Goal: Task Accomplishment & Management: Complete application form

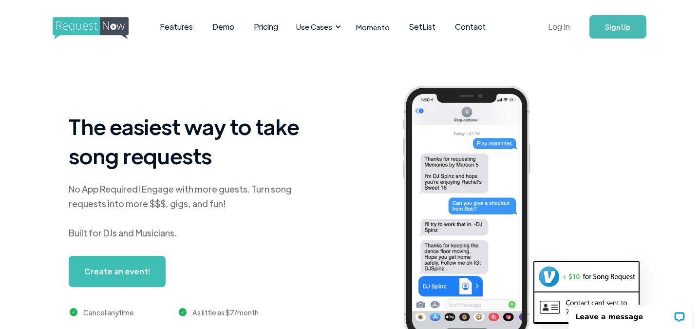
click at [547, 24] on link "Log In" at bounding box center [558, 27] width 41 height 34
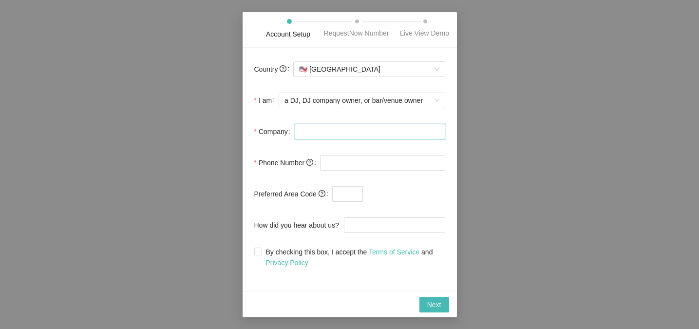
click at [354, 135] on input "Company" at bounding box center [370, 132] width 150 height 16
type input "iSound Entertainment"
click at [368, 170] on input "tel" at bounding box center [382, 163] width 125 height 16
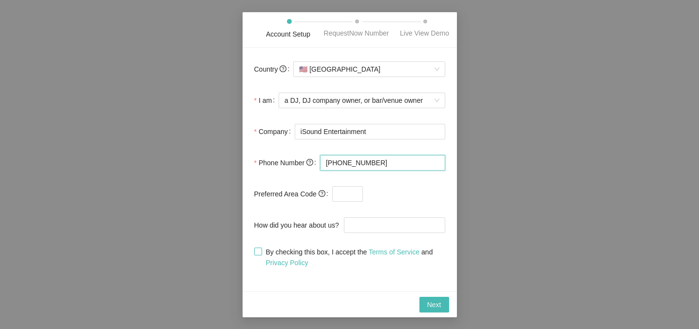
type input "(404) 451-3474"
click at [329, 258] on span "By checking this box, I accept the Terms of Service and Privacy Policy" at bounding box center [353, 256] width 183 height 21
click at [261, 254] on input "By checking this box, I accept the Terms of Service and Privacy Policy" at bounding box center [257, 250] width 7 height 7
checkbox input "true"
click at [433, 308] on span "Next" at bounding box center [434, 304] width 14 height 11
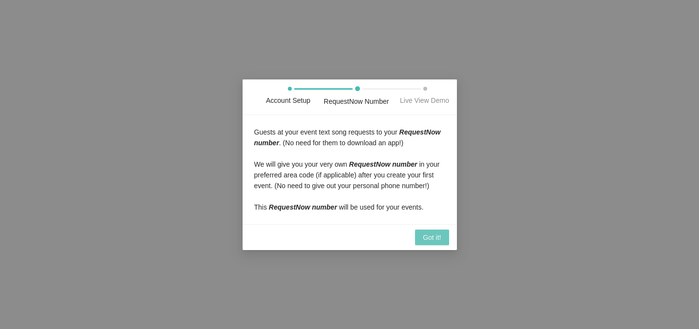
click at [429, 243] on span "Got it!" at bounding box center [432, 237] width 18 height 11
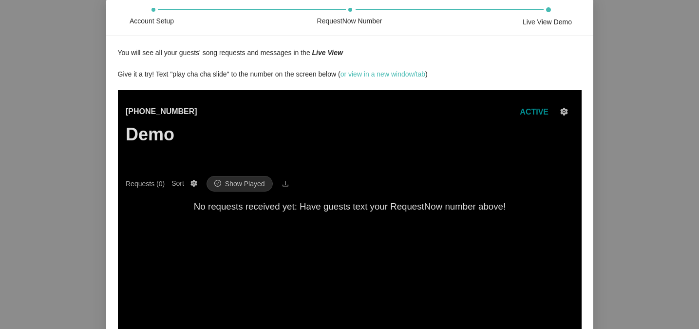
click at [161, 19] on div "Account Setup" at bounding box center [152, 21] width 44 height 11
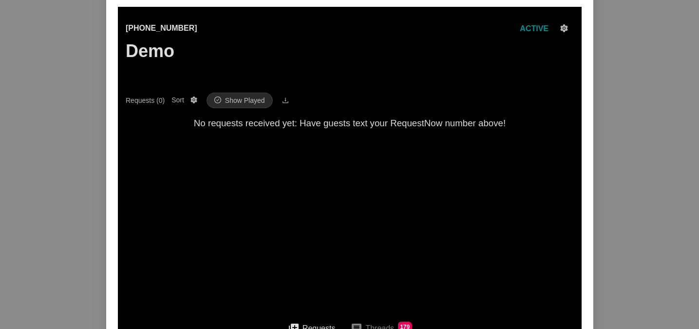
scroll to position [150, 0]
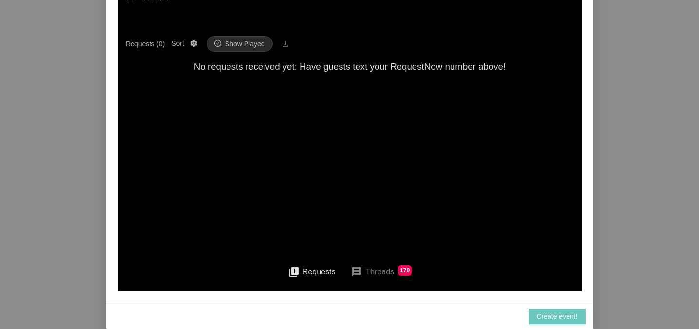
click at [560, 316] on span "Create event!" at bounding box center [556, 316] width 41 height 11
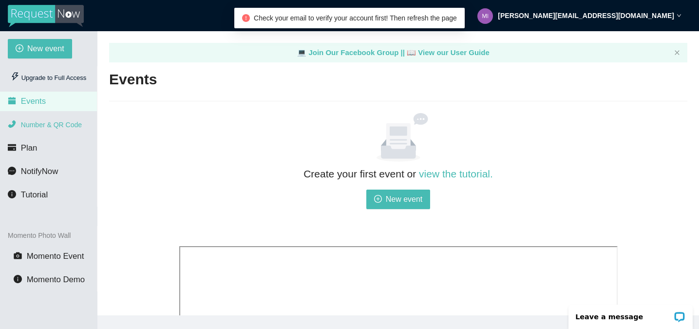
click at [63, 120] on li "Number & QR Code" at bounding box center [48, 124] width 97 height 19
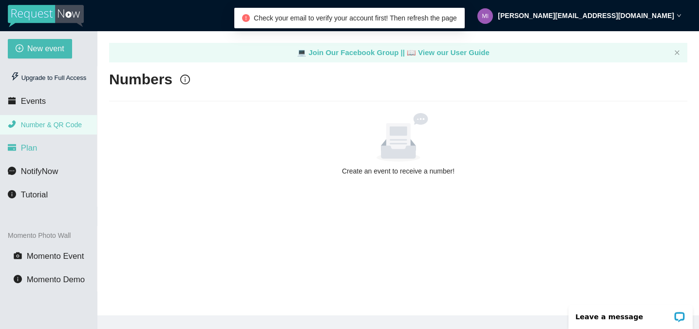
click at [48, 146] on li "Plan" at bounding box center [48, 147] width 97 height 19
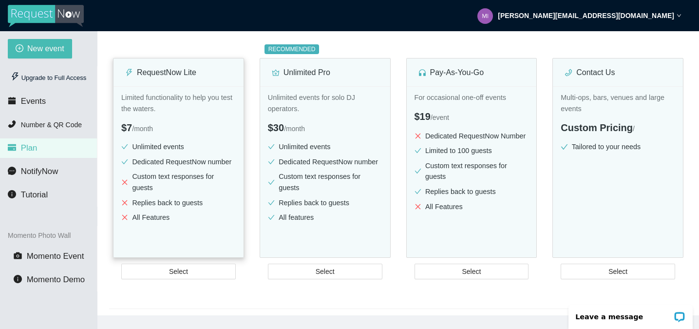
scroll to position [138, 0]
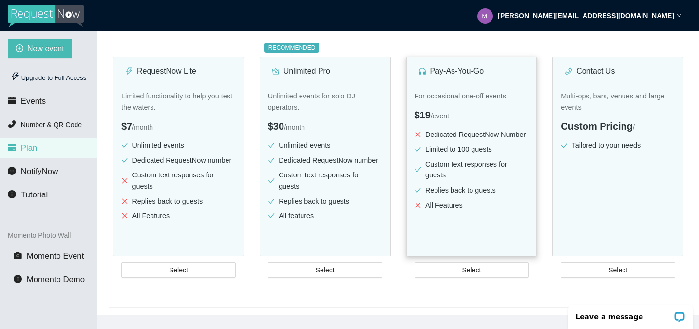
click at [504, 187] on li "Replies back to guests" at bounding box center [471, 190] width 114 height 11
click at [489, 270] on button "Select" at bounding box center [471, 270] width 114 height 16
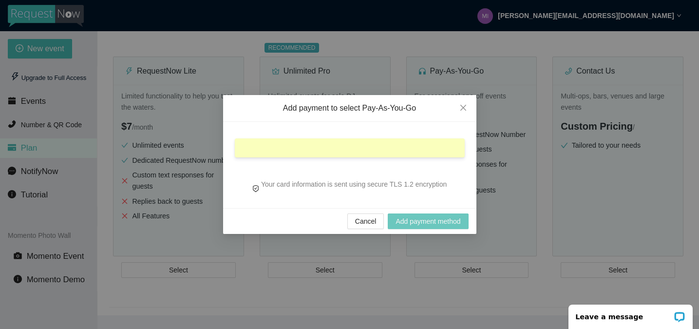
click at [428, 220] on span "Add payment method" at bounding box center [427, 221] width 65 height 11
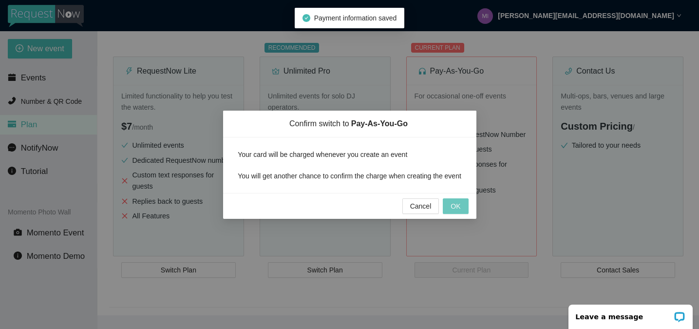
click at [453, 210] on span "OK" at bounding box center [455, 206] width 10 height 11
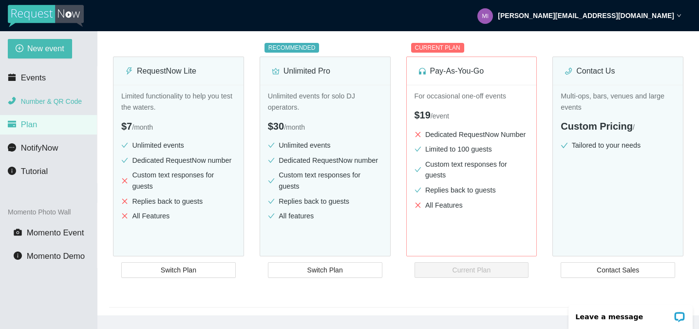
click at [78, 105] on li "Number & QR Code" at bounding box center [48, 101] width 97 height 19
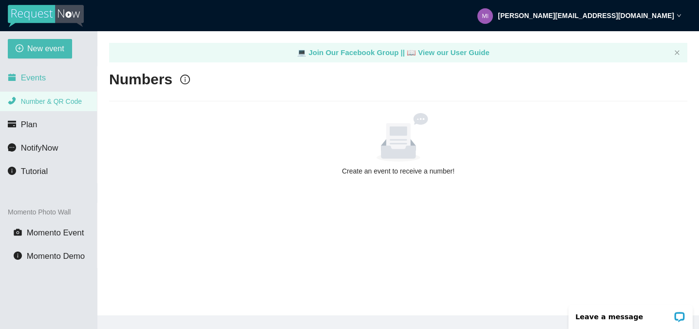
click at [50, 79] on li "Events" at bounding box center [48, 77] width 97 height 19
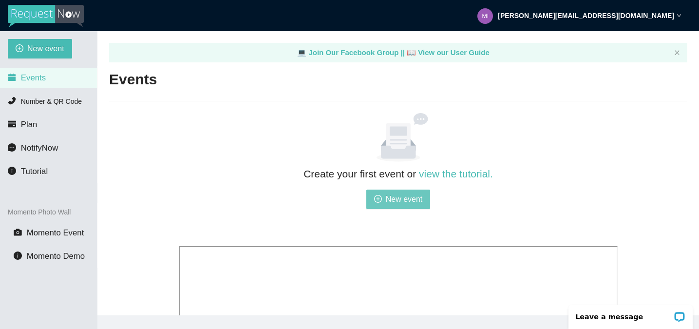
click at [408, 201] on span "New event" at bounding box center [404, 199] width 37 height 12
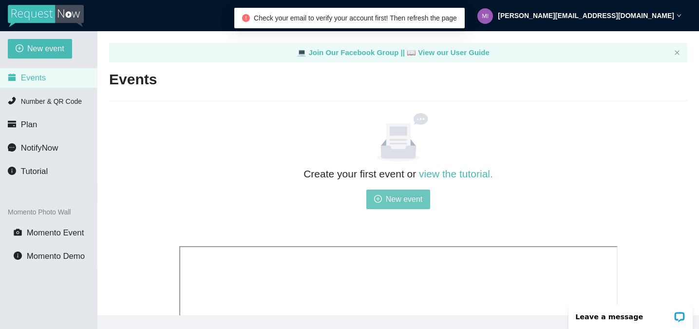
click at [400, 200] on span "New event" at bounding box center [404, 199] width 37 height 12
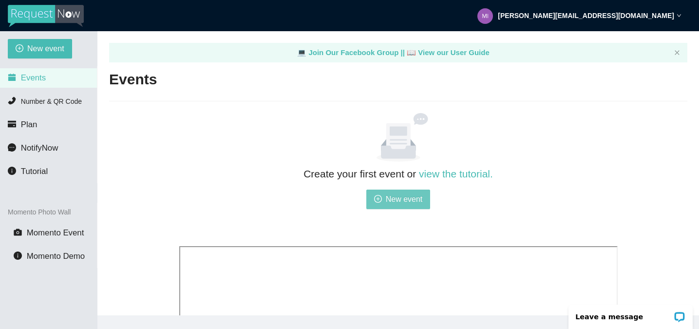
click at [393, 196] on span "New event" at bounding box center [404, 199] width 37 height 12
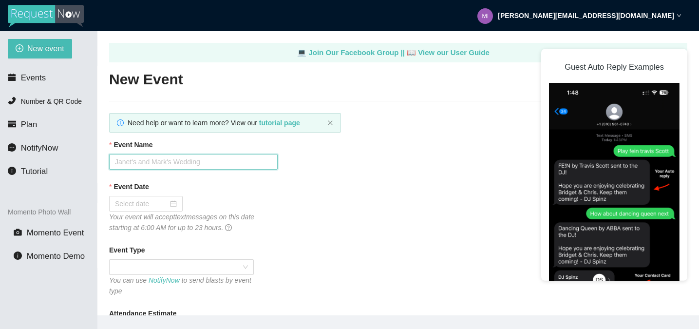
click at [227, 163] on input "Event Name" at bounding box center [193, 162] width 169 height 16
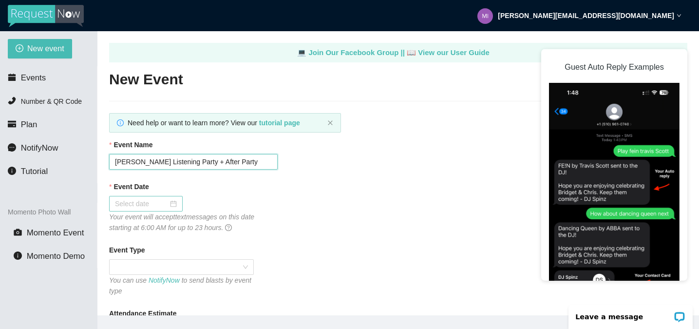
type input "[PERSON_NAME] Listening Party + After Party"
click at [130, 207] on input "Event Date" at bounding box center [141, 203] width 53 height 11
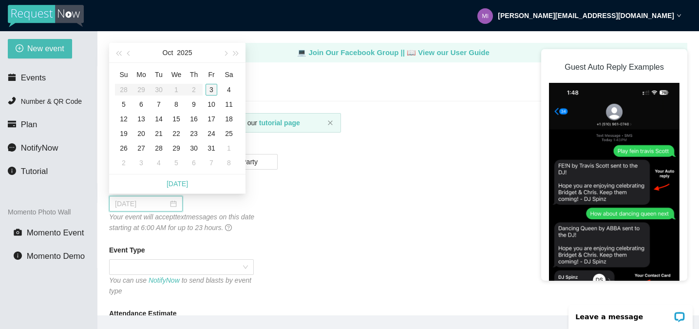
type input "10/03/2025"
click at [214, 92] on div "3" at bounding box center [212, 90] width 12 height 12
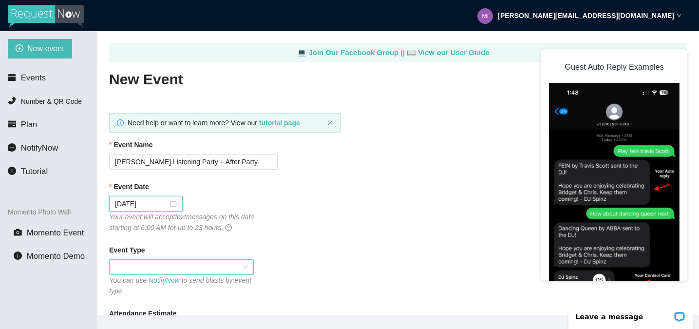
click at [187, 269] on span at bounding box center [181, 267] width 133 height 15
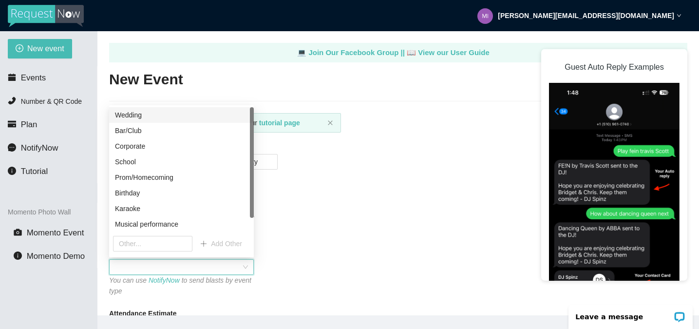
click at [156, 131] on div "Bar/Club" at bounding box center [181, 130] width 133 height 11
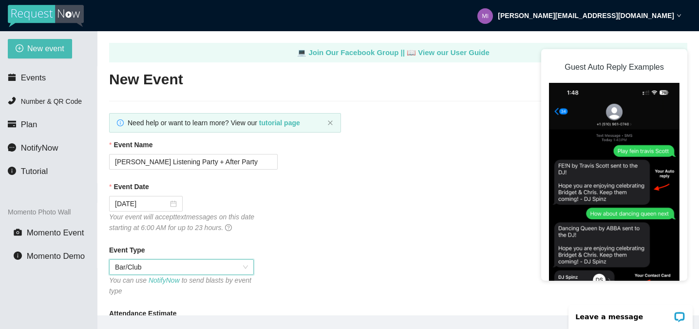
click at [300, 229] on div "Event Date 10/03/2025 Your event will accept text messages on this date startin…" at bounding box center [398, 207] width 578 height 52
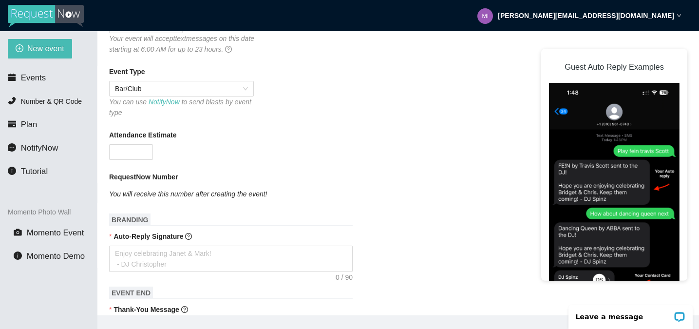
scroll to position [180, 0]
click at [135, 150] on input "Attendance Estimate" at bounding box center [131, 150] width 43 height 15
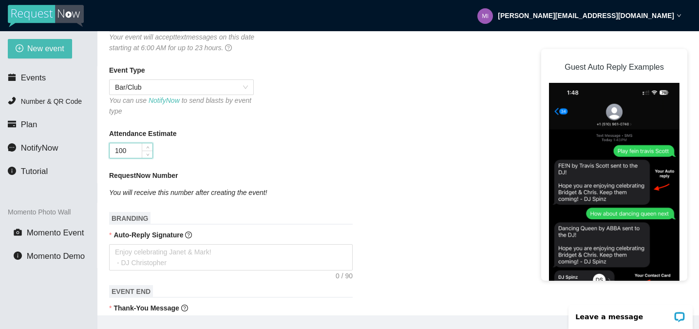
type input "100"
click at [238, 153] on div "100" at bounding box center [193, 151] width 169 height 16
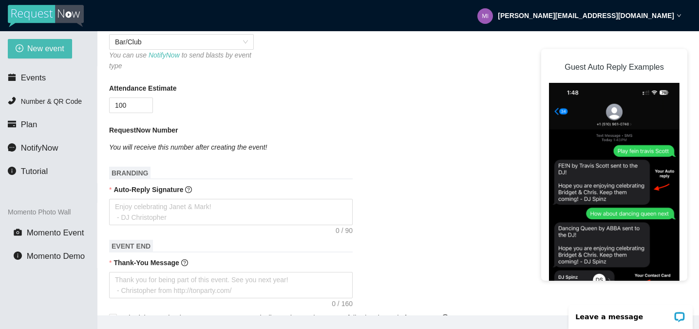
scroll to position [231, 0]
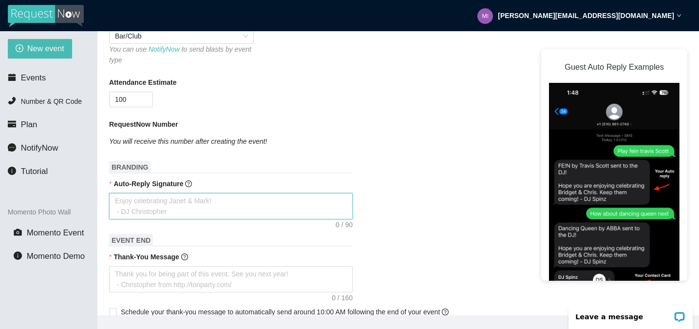
click at [214, 201] on textarea "Auto-Reply Signature" at bounding box center [231, 206] width 244 height 26
type textarea "T"
type textarea "Th"
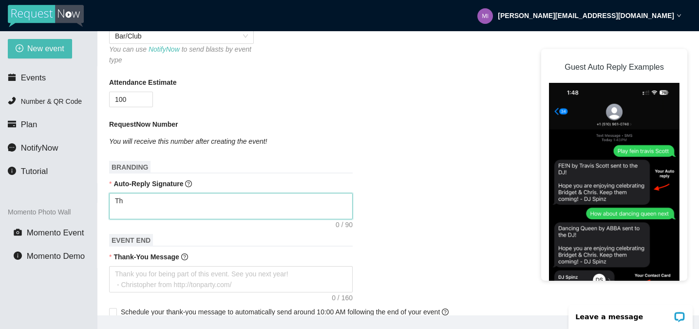
type textarea "Tha"
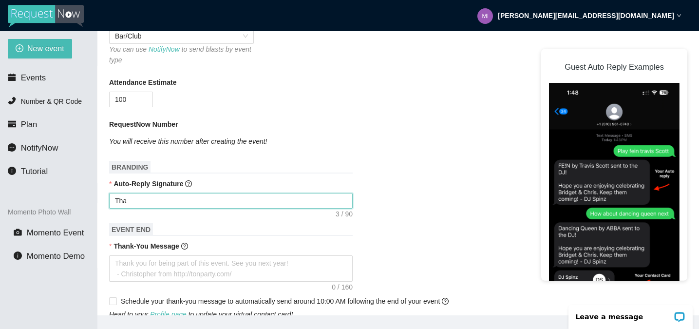
type textarea "Than"
type textarea "Thank"
type textarea "Thanks"
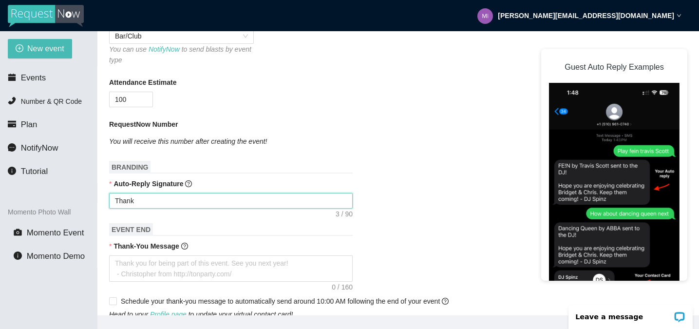
type textarea "Thanks"
type textarea "Thanks f"
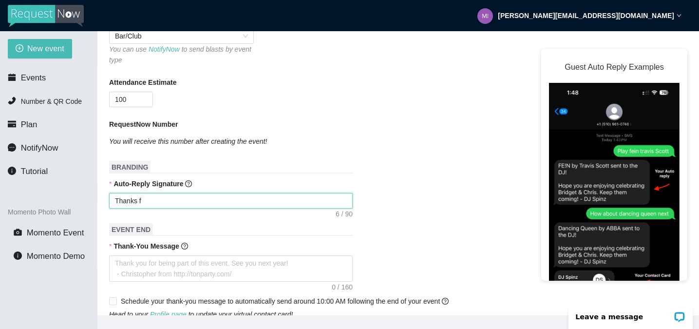
type textarea "Thanks fo"
type textarea "Thanks for"
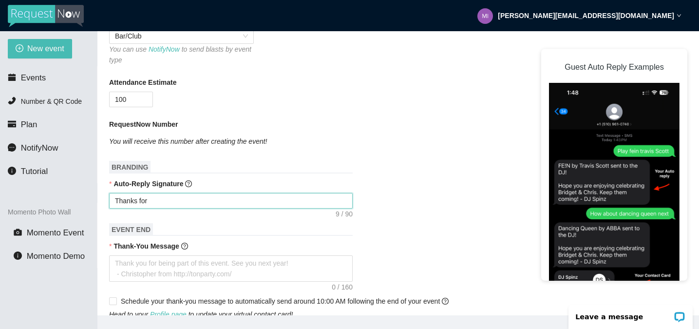
type textarea "Thanks for"
type textarea "Thanks for p"
type textarea "Thanks for pa"
type textarea "Thanks for par"
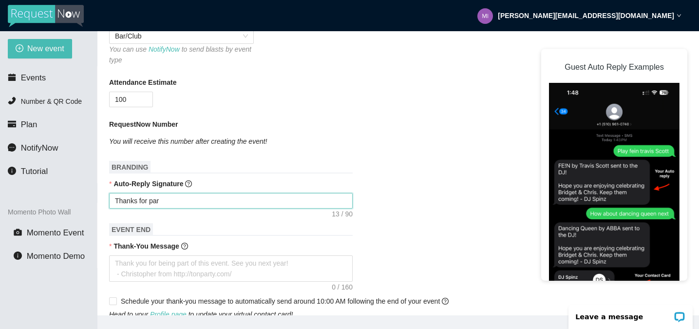
type textarea "Thanks for part"
type textarea "Thanks for party"
type textarea "Thanks for partyi"
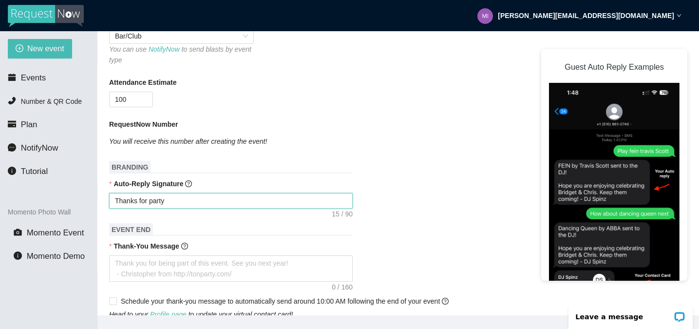
type textarea "Thanks for partyi"
type textarea "Thanks for partyin"
type textarea "Thanks for partying"
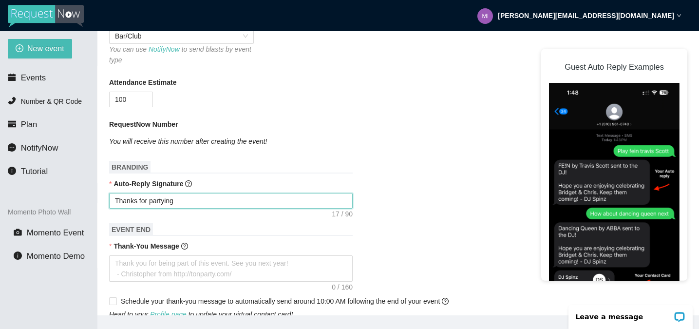
type textarea "Thanks for partying"
type textarea "Thanks for partying w"
type textarea "Thanks for partying wi"
type textarea "Thanks for partying wit"
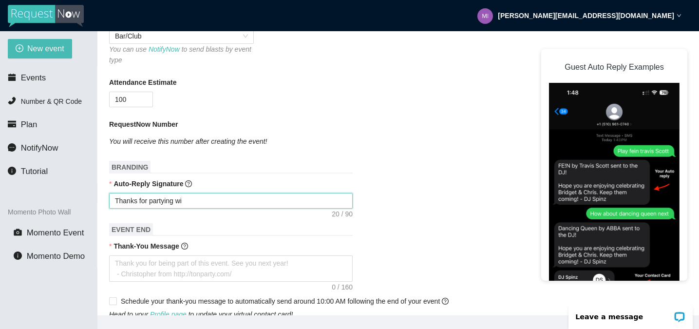
type textarea "Thanks for partying wit"
type textarea "Thanks for partying with"
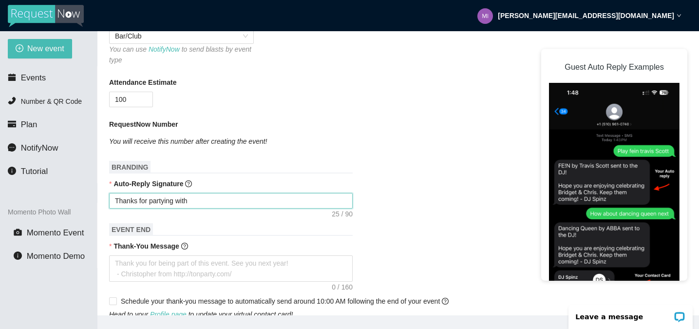
type textarea "Thanks for partying with i"
type textarea "Thanks for partying with iS"
type textarea "Thanks for partying with iSo"
type textarea "Thanks for partying with iSou"
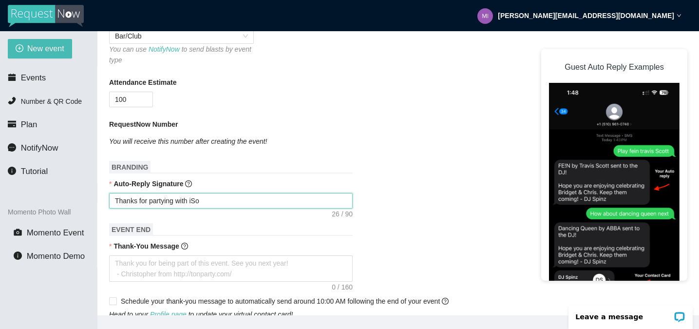
type textarea "Thanks for partying with iSou"
type textarea "Thanks for partying with iSoun"
type textarea "Thanks for partying with iSound"
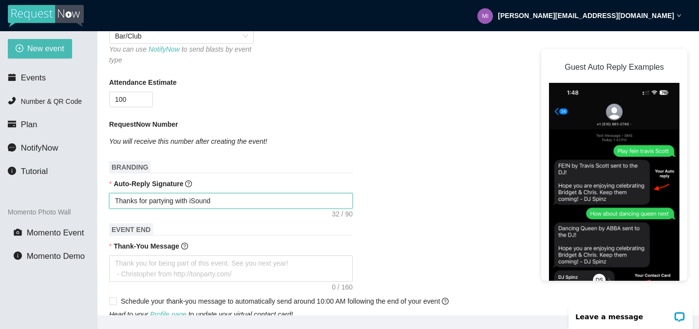
type textarea "Thanks for partying with iSound E"
type textarea "Thanks for partying with iSound En"
type textarea "Thanks for partying with iSound Ent"
type textarea "Thanks for partying with iSound Ente"
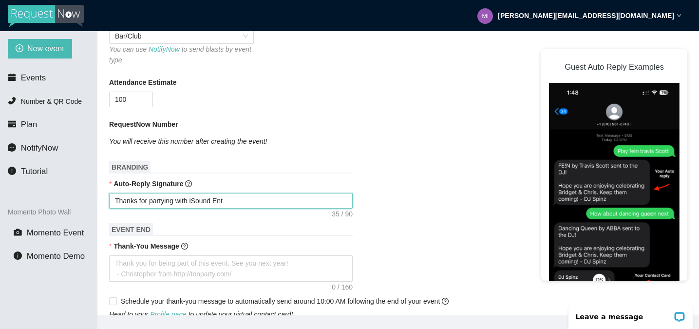
type textarea "Thanks for partying with iSound Ente"
type textarea "Thanks for partying with iSound Enter"
type textarea "Thanks for partying with iSound Entert"
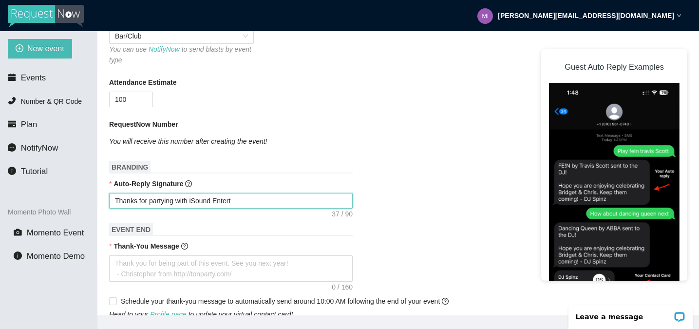
type textarea "Thanks for partying with iSound Enterta"
type textarea "Thanks for partying with iSound Entertai"
type textarea "Thanks for partying with iSound Entertain"
type textarea "Thanks for partying with iSound Entertainm"
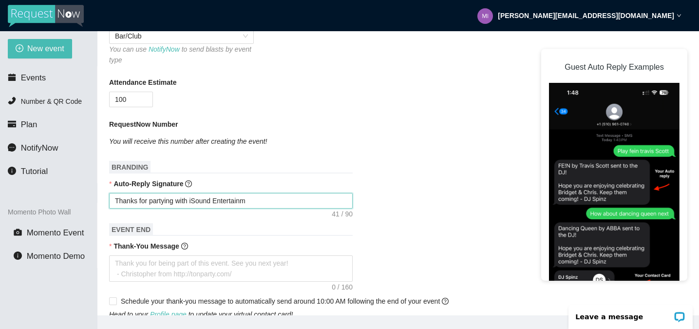
type textarea "Thanks for partying with iSound Entertainme"
type textarea "Thanks for partying with iSound Entertainmen"
type textarea "Thanks for partying with iSound Entertainment"
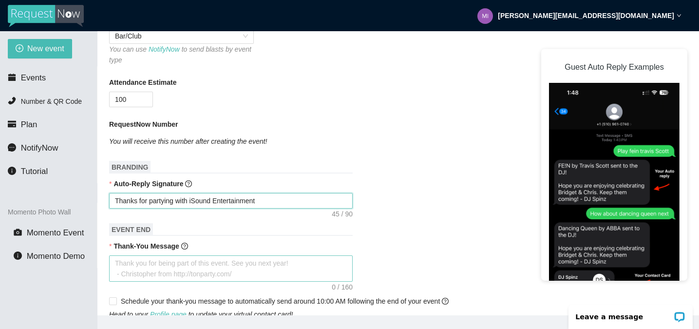
type textarea "Thanks for partying with iSound Entertainment"
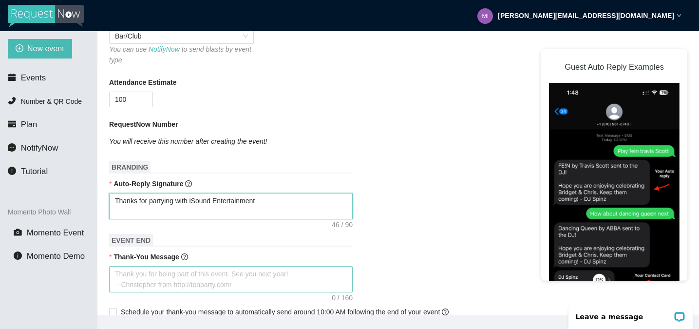
type textarea "Thanks for partying with iSound Entertainment -"
type textarea "Thanks for partying with iSound Entertainment - D"
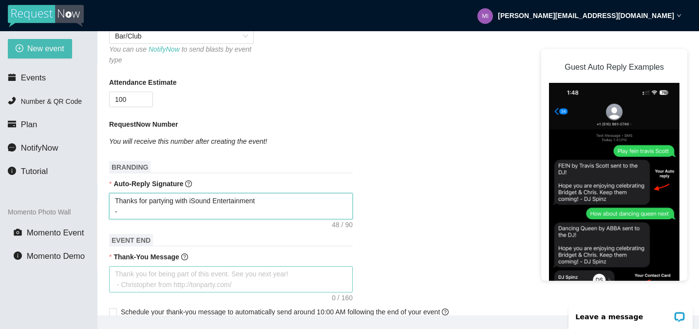
type textarea "Thanks for partying with iSound Entertainment - D"
type textarea "Thanks for partying with iSound Entertainment - DJ"
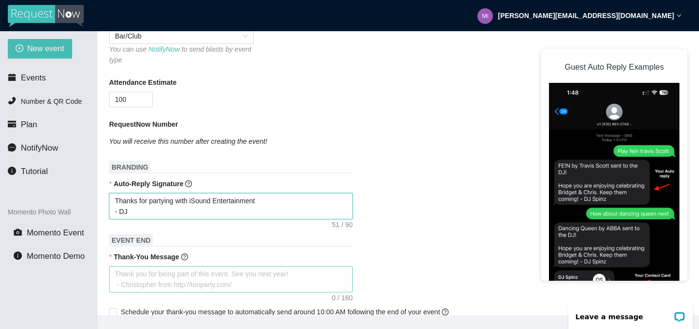
type textarea "Thanks for partying with iSound Entertainment - DJ M"
type textarea "Thanks for partying with iSound Entertainment - DJ Mi"
type textarea "Thanks for partying with iSound Entertainment - DJ Mik"
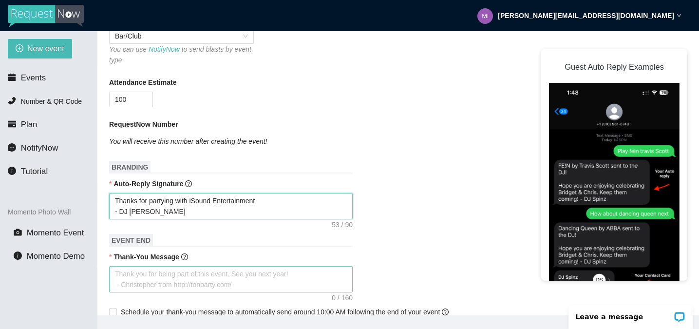
type textarea "Thanks for partying with iSound Entertainment - DJ Mik"
type textarea "Thanks for partying with iSound Entertainment - DJ Mike"
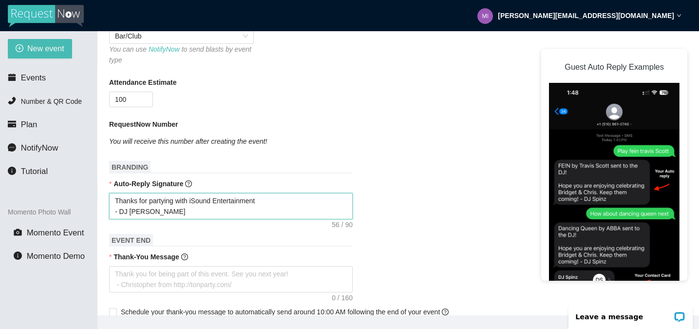
click at [168, 210] on textarea "Thanks for partying with iSound Entertainment - DJ Mike" at bounding box center [231, 206] width 244 height 26
click at [164, 212] on textarea "Thanks for partying with iSound Entertainment - DJ Mike" at bounding box center [231, 206] width 244 height 26
type textarea "Thanks for partying with iSound Entertainment - DJ Mike 💃"
type textarea "Thanks for partying with iSound Entertainment - DJ Mike 💃🪩"
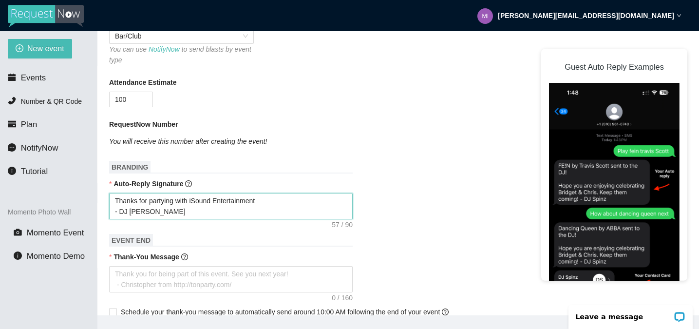
type textarea "Thanks for partying with iSound Entertainment - DJ Mike 💃🪩"
type textarea "Thanks for partying with iSound Entertainment - DJ Mike 💃🪩🕺"
drag, startPoint x: 191, startPoint y: 201, endPoint x: 96, endPoint y: 200, distance: 95.5
click at [96, 200] on section "New event Events Number & QR Code Plan NotifyNow Tutorial Momento Photo Wall Mo…" at bounding box center [349, 195] width 699 height 329
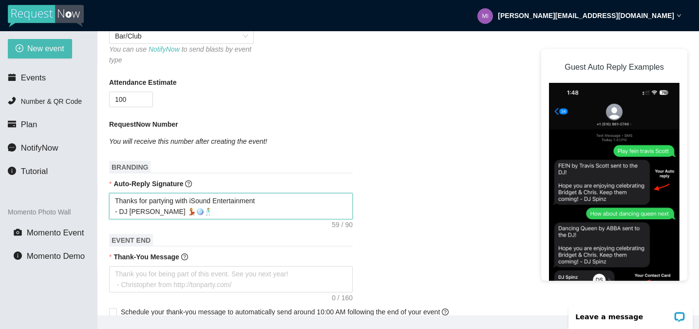
click at [177, 205] on textarea "Thanks for partying with iSound Entertainment - DJ Mike 💃🪩🕺" at bounding box center [231, 206] width 244 height 26
drag, startPoint x: 266, startPoint y: 199, endPoint x: 106, endPoint y: 204, distance: 159.8
click at [106, 204] on main "💻 Join Our Facebook Group || 📖 View our User Guide New Event Need help or want …" at bounding box center [397, 173] width 601 height 284
type textarea "- DJ Mike 💃🪩🕺"
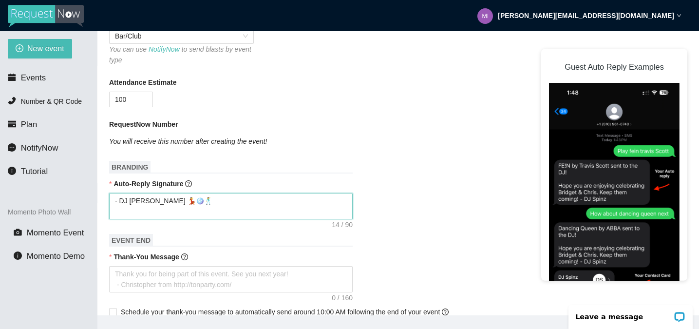
type textarea "- DJ Mike 💃🪩🕺"
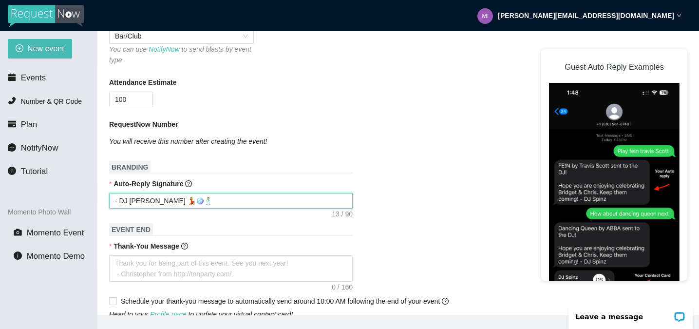
click at [121, 201] on textarea "- DJ Mike 💃🪩🕺" at bounding box center [231, 201] width 244 height 16
type textarea "-DJ Mike 💃🪩🕺"
type textarea "DJ Mike 💃🪩🕺"
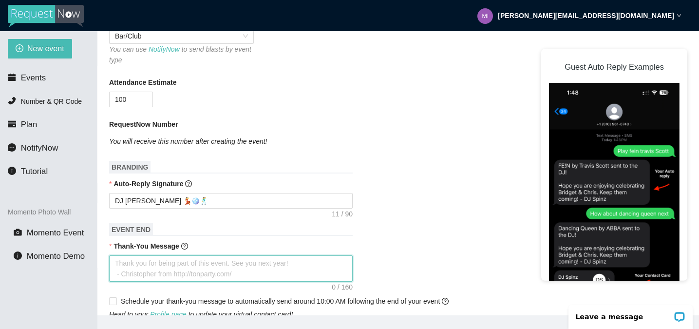
click at [135, 268] on textarea "Thank-You Message" at bounding box center [231, 268] width 244 height 26
type textarea "G"
type textarea "Gt"
type textarea "Gth"
type textarea "Gthj"
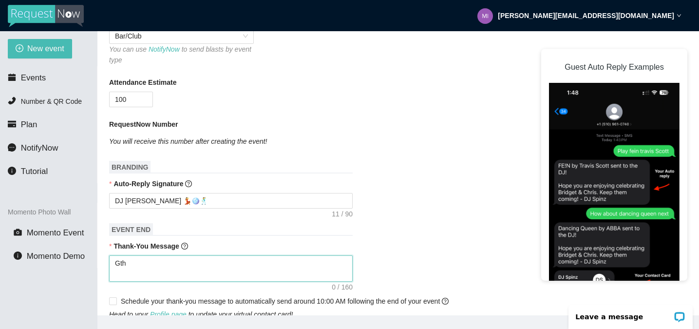
type textarea "Gthj"
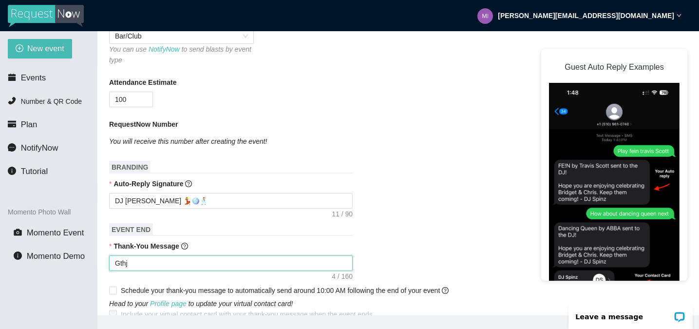
type textarea "Gthja"
type textarea "Gthjan"
type textarea "Gthjank"
type textarea "Gthjanks"
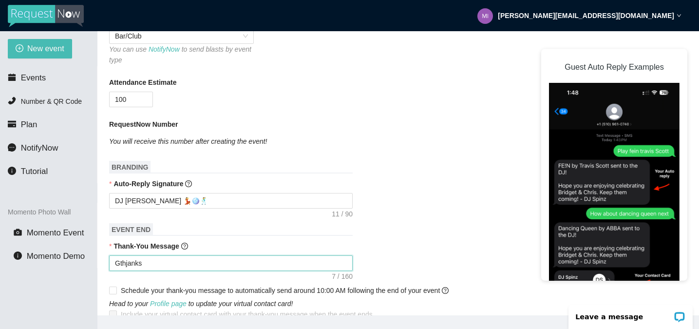
type textarea "Gthjanks"
type textarea "Gthjank"
type textarea "Gthjan"
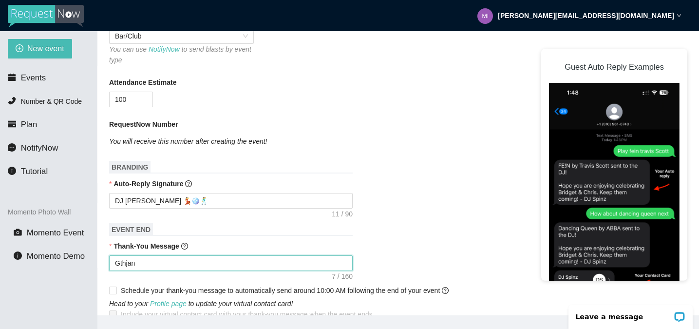
type textarea "Gthja"
type textarea "Gthj"
type textarea "Gth"
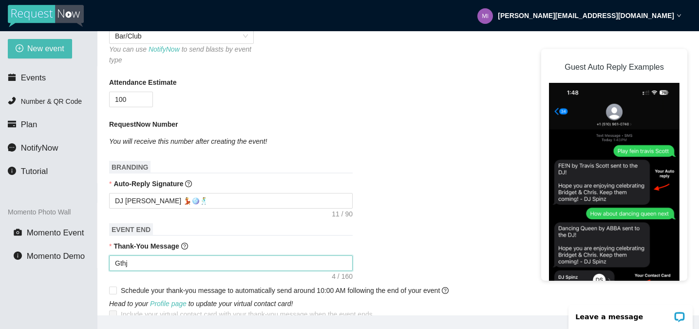
type textarea "Gth"
type textarea "Gt"
type textarea "G"
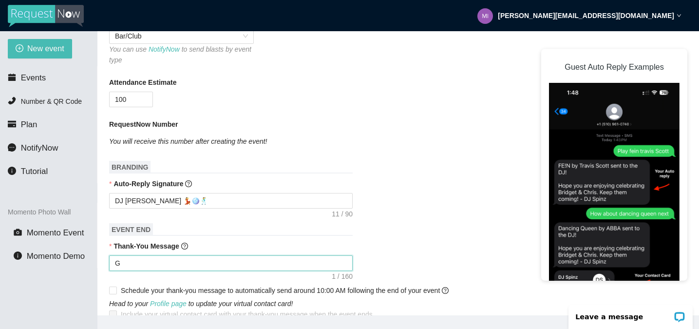
type textarea "Thank you for being part of this event. See you next year! - Christopher from h…"
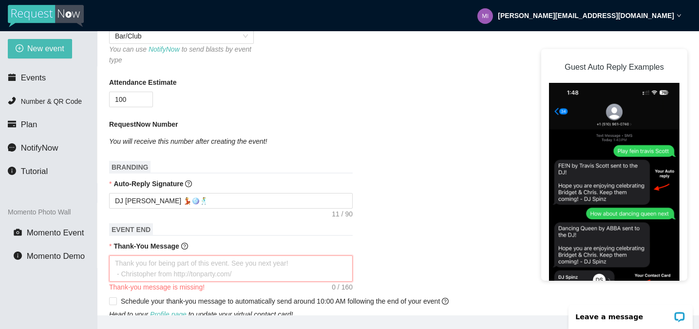
type textarea "T"
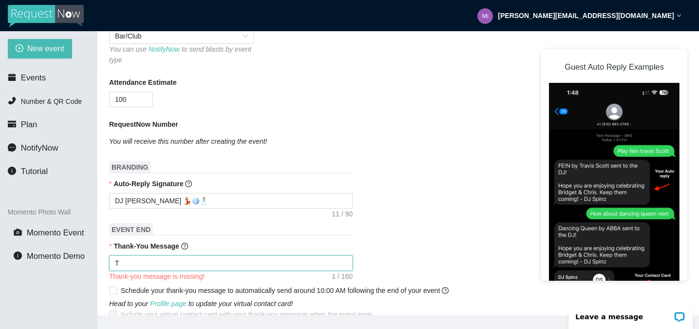
type textarea "Th"
type textarea "Tha"
type textarea "Than"
type textarea "Thank"
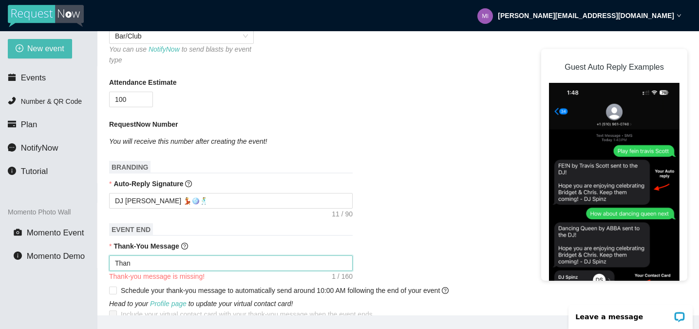
type textarea "Thank"
type textarea "Thanks"
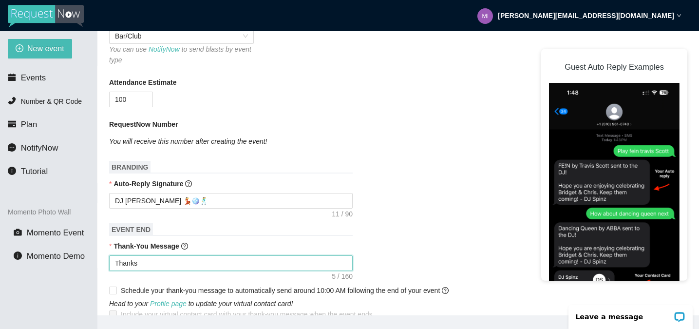
type textarea "Thanks f"
type textarea "Thanks fo"
type textarea "Thanks for"
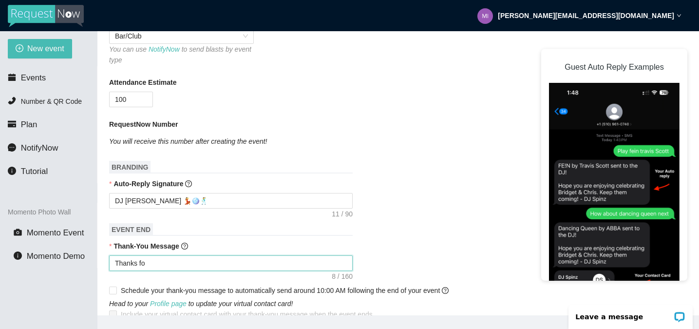
type textarea "Thanks for"
type textarea "Thanks for p"
type textarea "Thanks for pa"
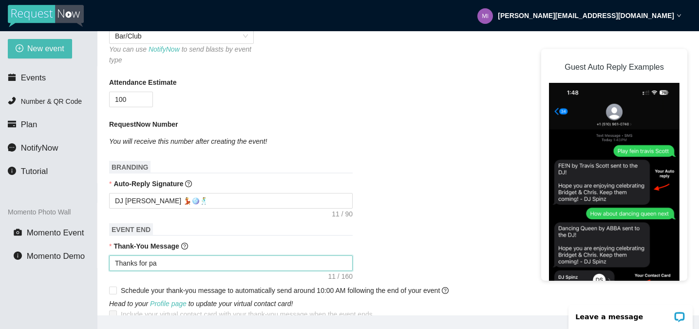
type textarea "Thanks for par"
type textarea "Thanks for part"
type textarea "Thanks for party"
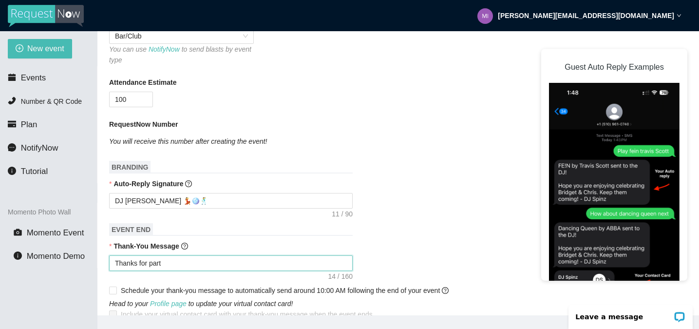
type textarea "Thanks for party"
type textarea "Thanks for partyi"
type textarea "Thanks for partyin"
type textarea "Thanks for partying"
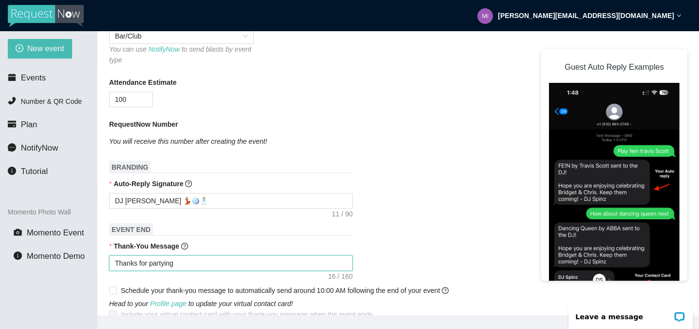
type textarea "Thanks for partying"
type textarea "Thanks for partying w"
type textarea "Thanks for partying wi"
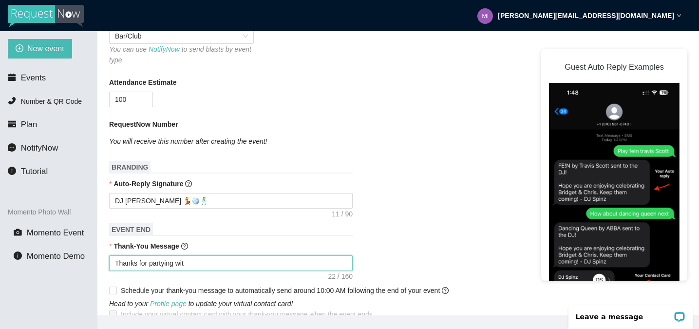
type textarea "Thanks for partying with"
type textarea "Thanks for partying with i"
type textarea "Thanks for partying with iS"
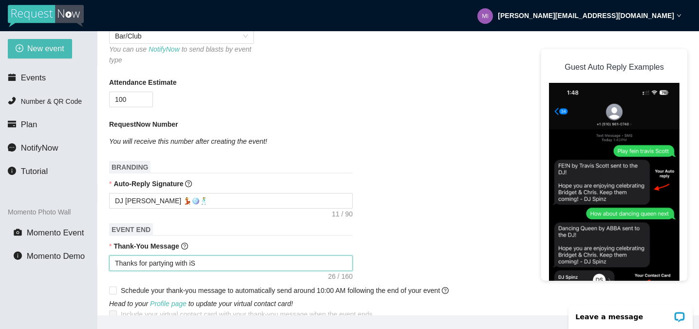
type textarea "Thanks for partying with iS"
type textarea "Thanks for partying with iSo"
type textarea "Thanks for partying with iSou"
type textarea "Thanks for partying with iSoun"
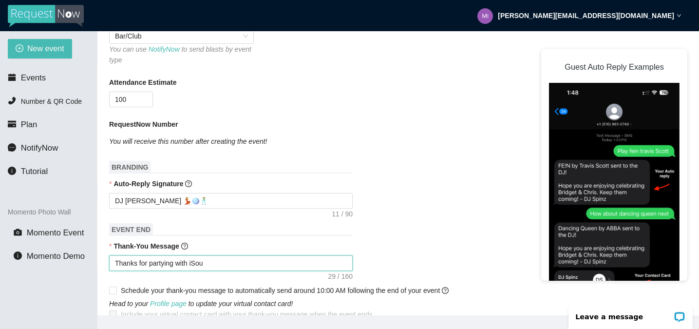
type textarea "Thanks for partying with iSoun"
type textarea "Thanks for partying with iSound"
type textarea "Thanks for partying with iSound E"
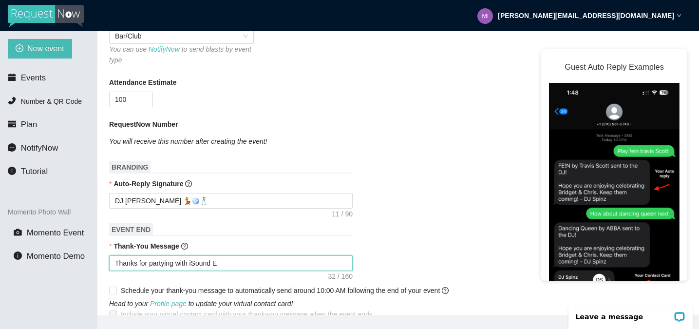
type textarea "Thanks for partying with iSound En"
type textarea "Thanks for partying with iSound Enr"
type textarea "Thanks for partying with iSound En"
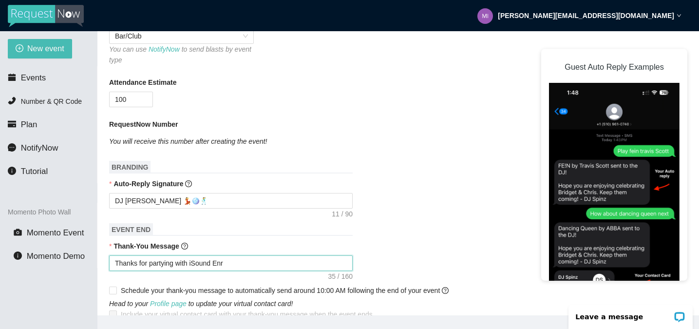
type textarea "Thanks for partying with iSound En"
type textarea "Thanks for partying with iSound Ent"
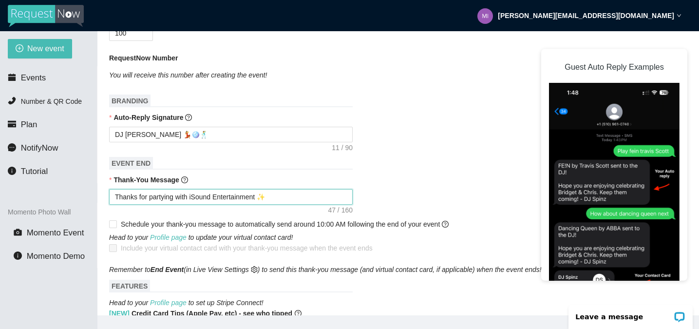
scroll to position [298, 0]
click at [118, 223] on span "Schedule your thank-you message to automatically send around 10:00 AM following…" at bounding box center [285, 223] width 336 height 11
click at [116, 223] on input "Schedule your thank-you message to automatically send around 10:00 AM following…" at bounding box center [112, 222] width 7 height 7
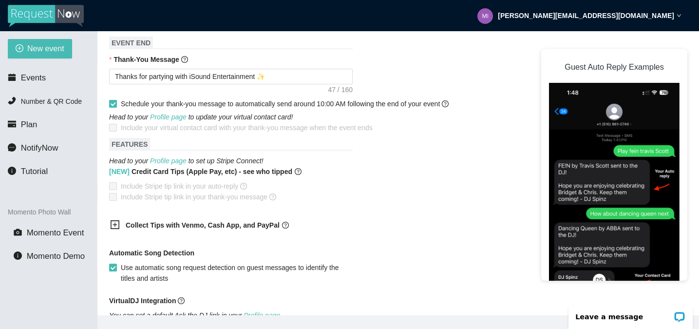
scroll to position [420, 0]
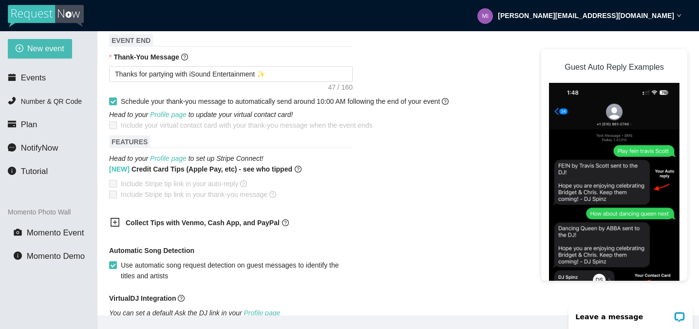
click at [114, 222] on icon "plus-square" at bounding box center [115, 222] width 10 height 10
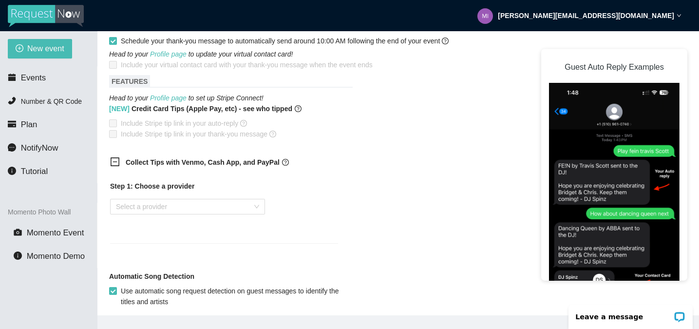
scroll to position [496, 0]
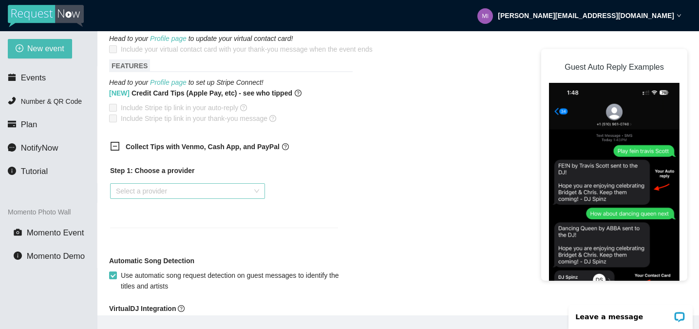
click at [205, 188] on input "search" at bounding box center [184, 191] width 136 height 15
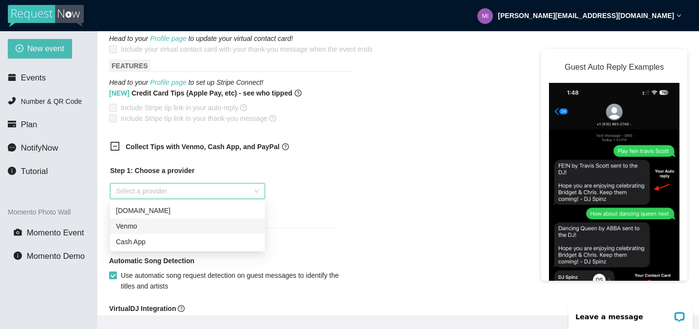
click at [164, 223] on div "Venmo" at bounding box center [187, 226] width 143 height 11
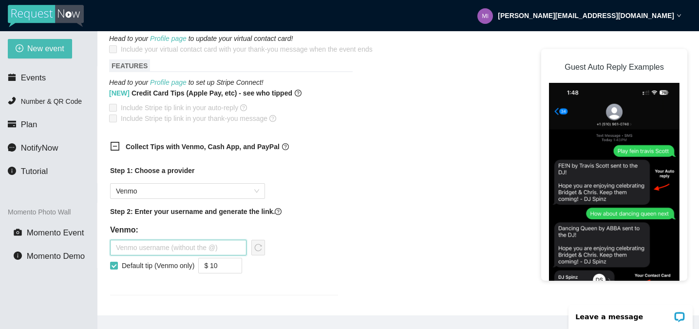
click at [187, 244] on input "text" at bounding box center [178, 248] width 136 height 16
click at [229, 265] on input "$ 10" at bounding box center [220, 265] width 43 height 15
click at [179, 249] on input "text" at bounding box center [178, 248] width 136 height 16
click at [115, 267] on input "Default tip (Venmo only)" at bounding box center [113, 265] width 7 height 7
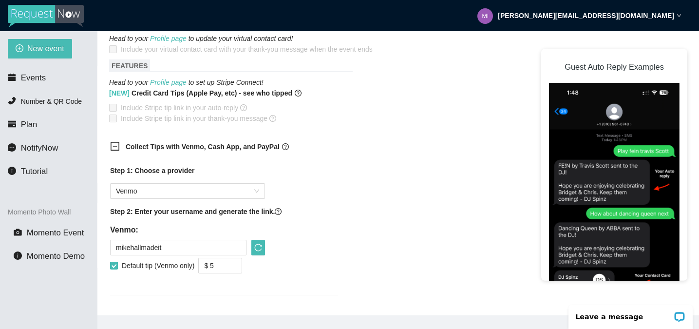
click at [116, 265] on input "Default tip (Venmo only)" at bounding box center [113, 265] width 7 height 7
click at [258, 250] on icon "reload" at bounding box center [258, 248] width 8 height 8
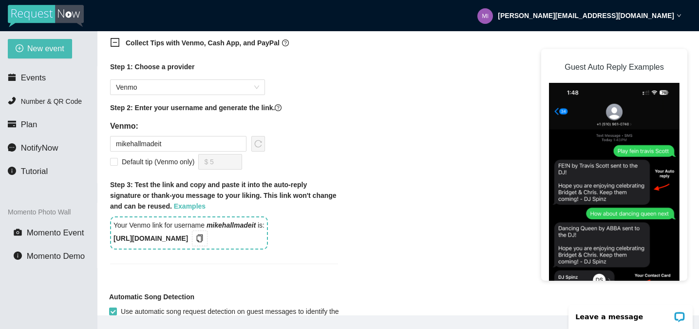
scroll to position [608, 0]
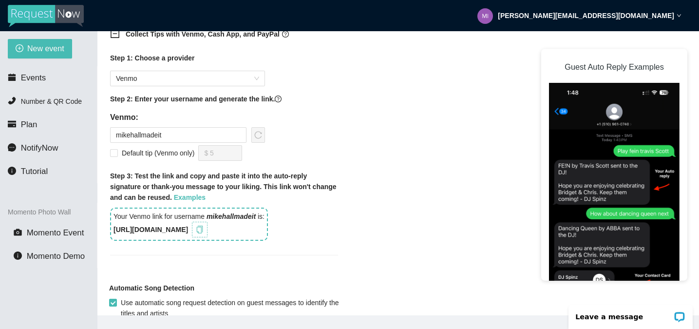
click at [204, 227] on icon "copy" at bounding box center [200, 229] width 8 height 8
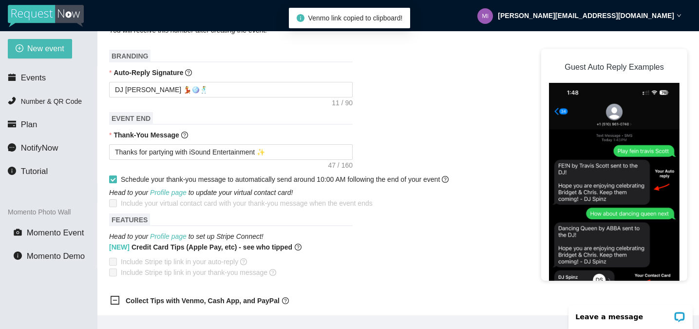
scroll to position [334, 0]
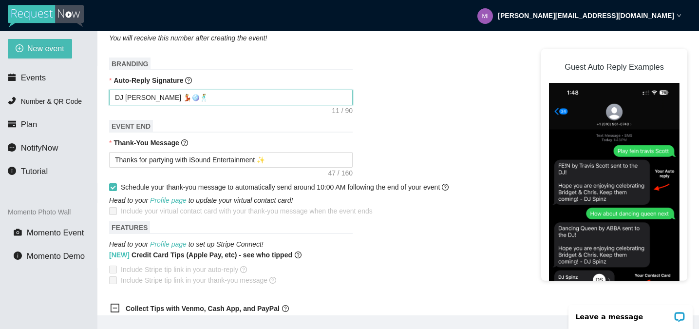
click at [180, 97] on textarea "DJ Mike 💃🪩🕺" at bounding box center [231, 98] width 244 height 16
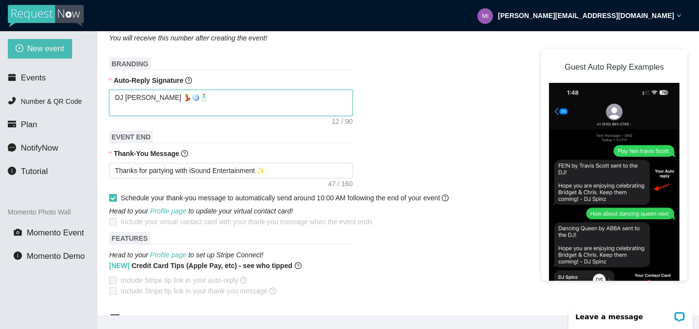
paste textarea "https://songtips.me/sMX7N"
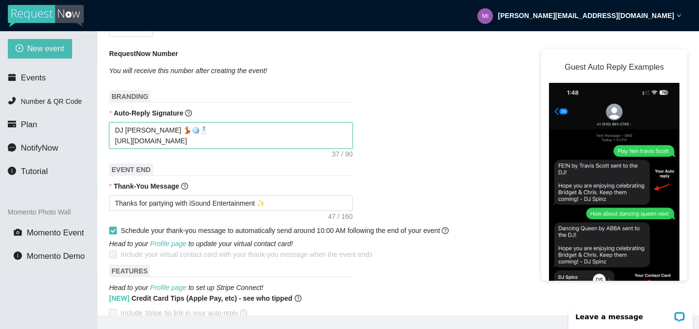
scroll to position [299, 0]
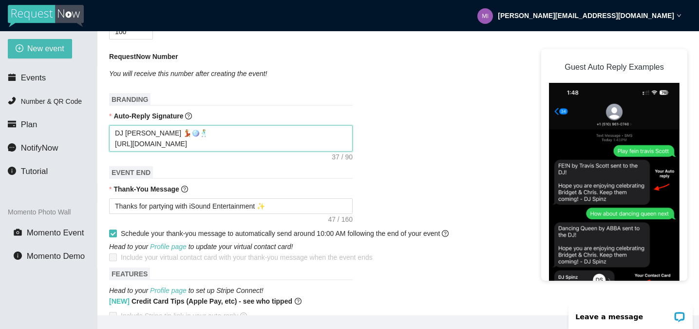
click at [113, 133] on textarea "DJ Mike 💃🪩🕺 https://songtips.me/sMX7N" at bounding box center [231, 138] width 244 height 26
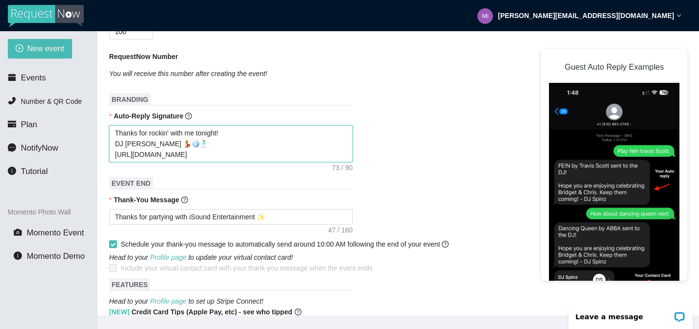
click at [112, 142] on textarea "Thanks for rockin' with me tonight! DJ Mike 💃🪩🕺 https://songtips.me/sMX7N" at bounding box center [231, 143] width 244 height 37
click at [113, 154] on textarea "Thanks for rockin' with me tonight! - DJ Mike 💃🪩🕺 https://songtips.me/sMX7N" at bounding box center [231, 143] width 244 height 37
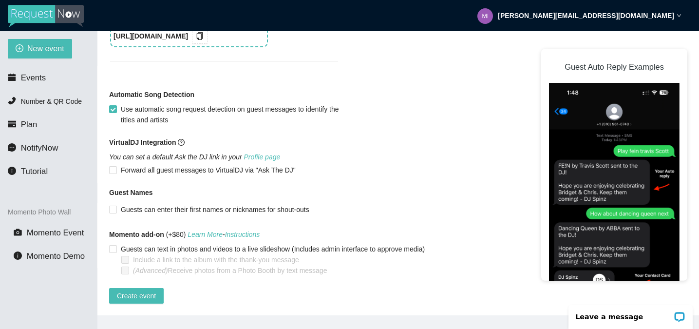
scroll to position [31, 0]
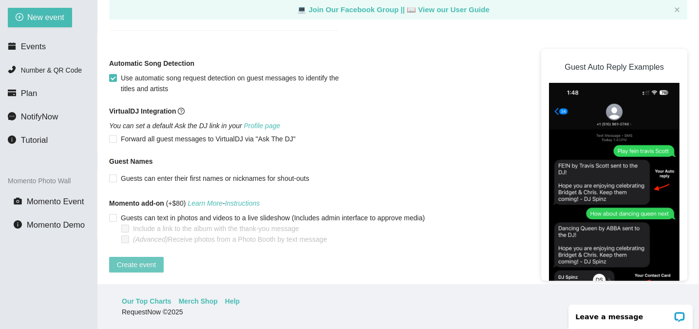
click at [132, 262] on span "Create event" at bounding box center [136, 264] width 39 height 11
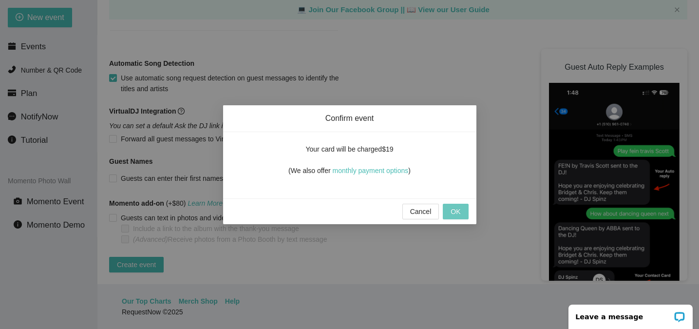
click at [458, 212] on span "OK" at bounding box center [455, 211] width 10 height 11
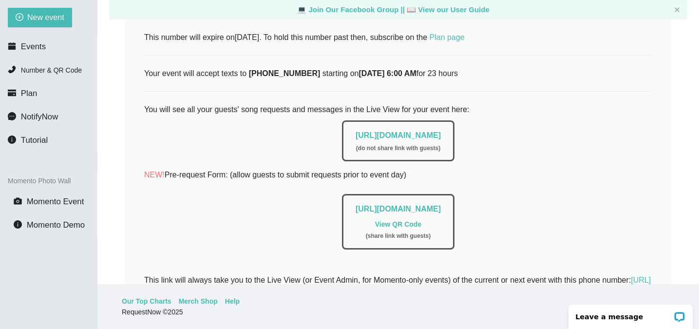
scroll to position [172, 0]
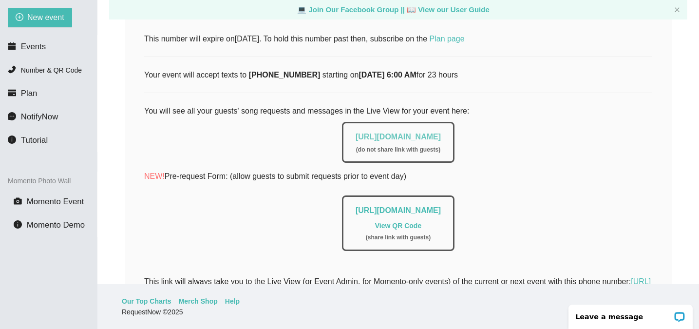
click at [406, 136] on link "https://app.requestnow.io/live/rnjdowr" at bounding box center [398, 136] width 85 height 8
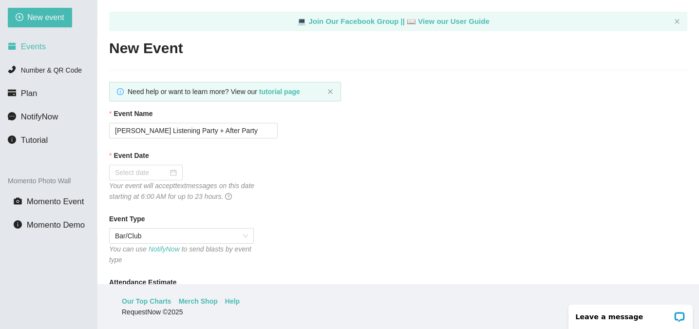
click at [37, 51] on span "Events" at bounding box center [33, 46] width 25 height 9
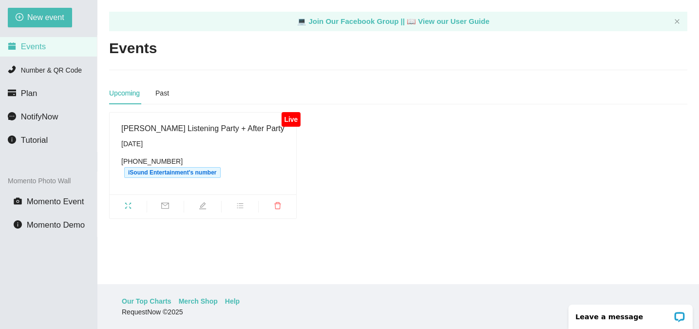
click at [235, 124] on div "Taylor Swift Listening Party + After Party" at bounding box center [202, 128] width 163 height 12
click at [137, 141] on div "Friday, October 3rd" at bounding box center [202, 143] width 163 height 11
click at [130, 202] on icon "fullscreen" at bounding box center [128, 206] width 8 height 8
